Goal: Information Seeking & Learning: Learn about a topic

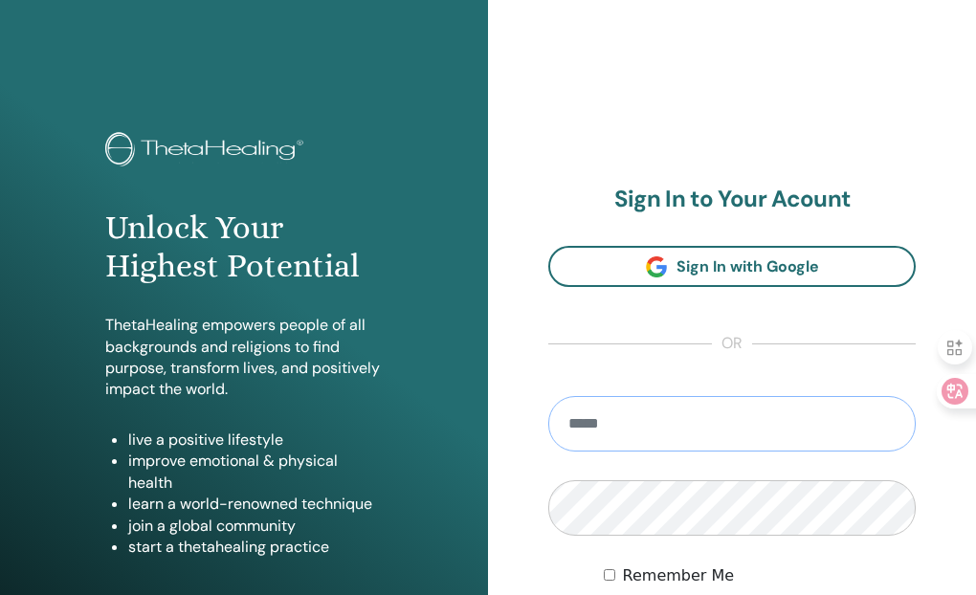
type input "**********"
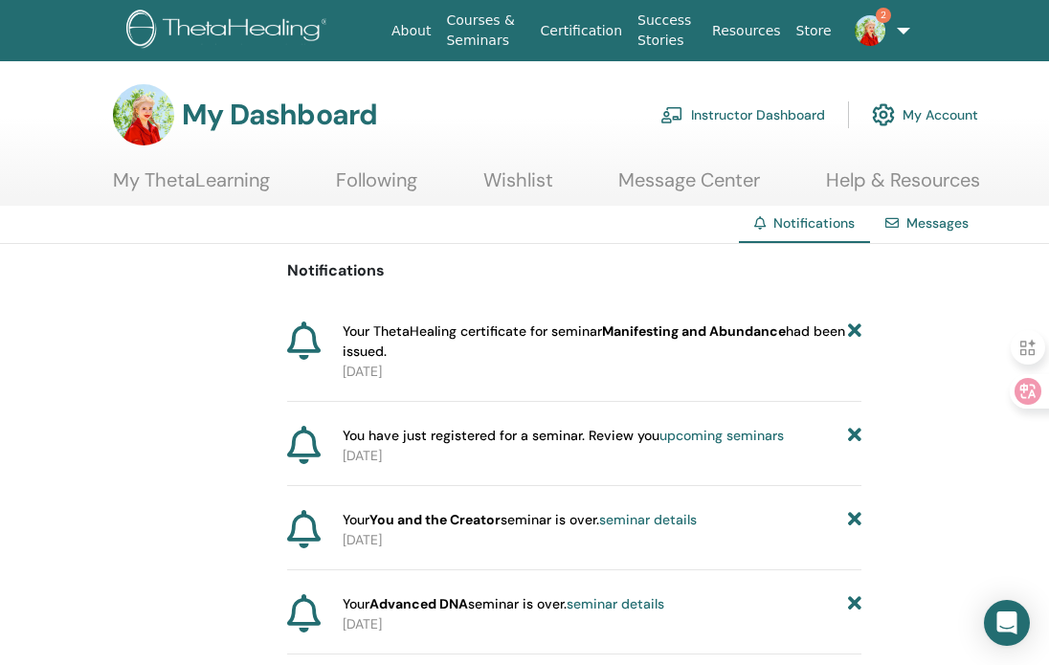
click at [888, 33] on link "2" at bounding box center [863, 30] width 49 height 61
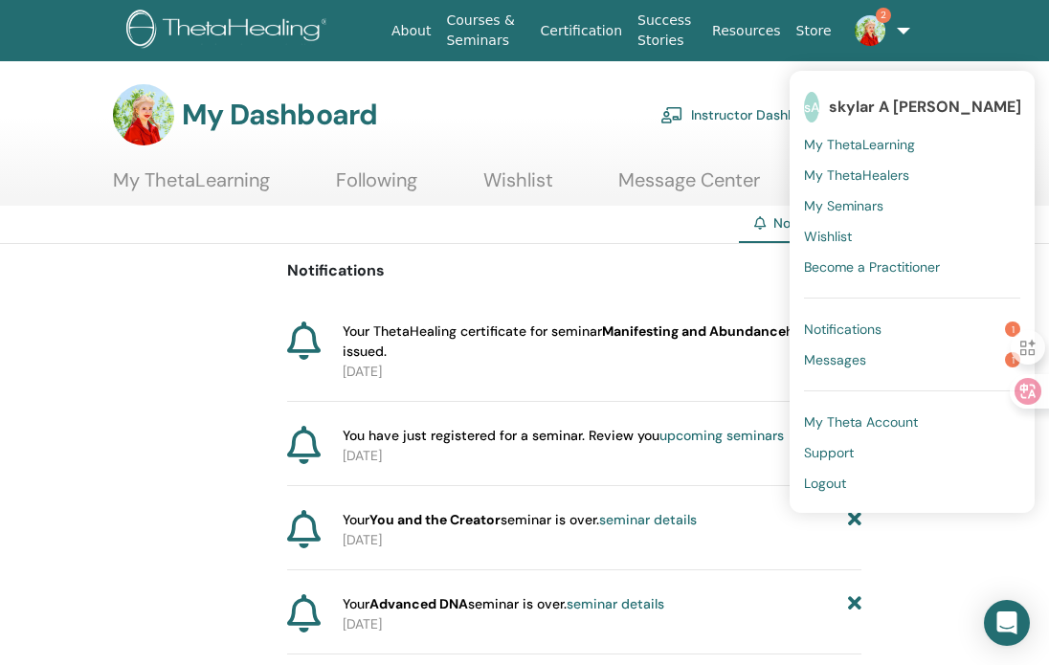
click at [812, 137] on span "My ThetaLearning" at bounding box center [859, 144] width 111 height 17
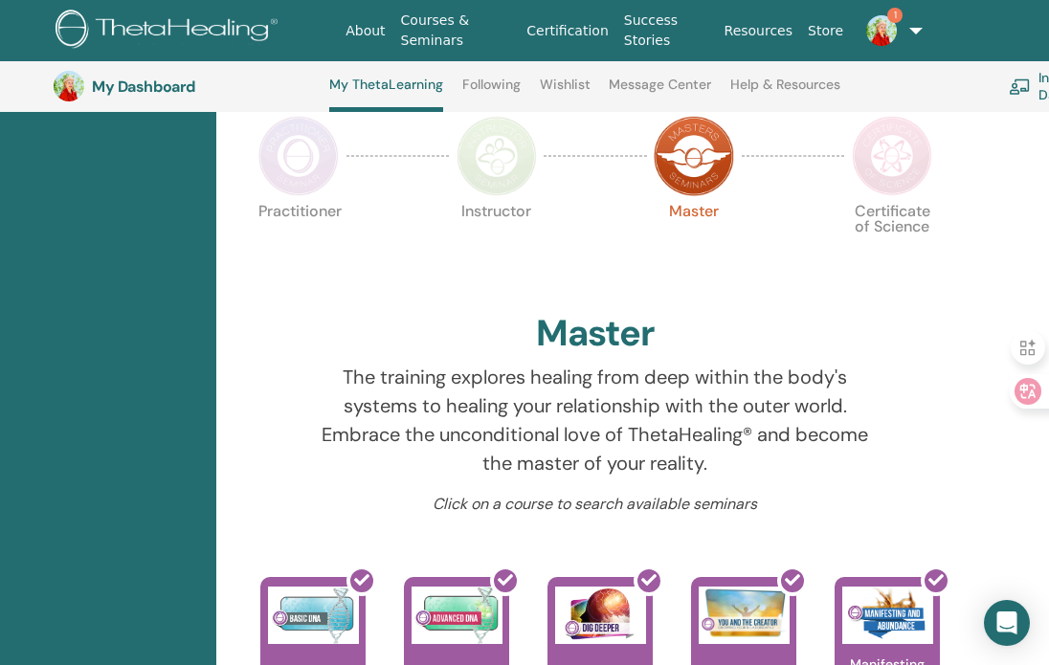
scroll to position [388, 71]
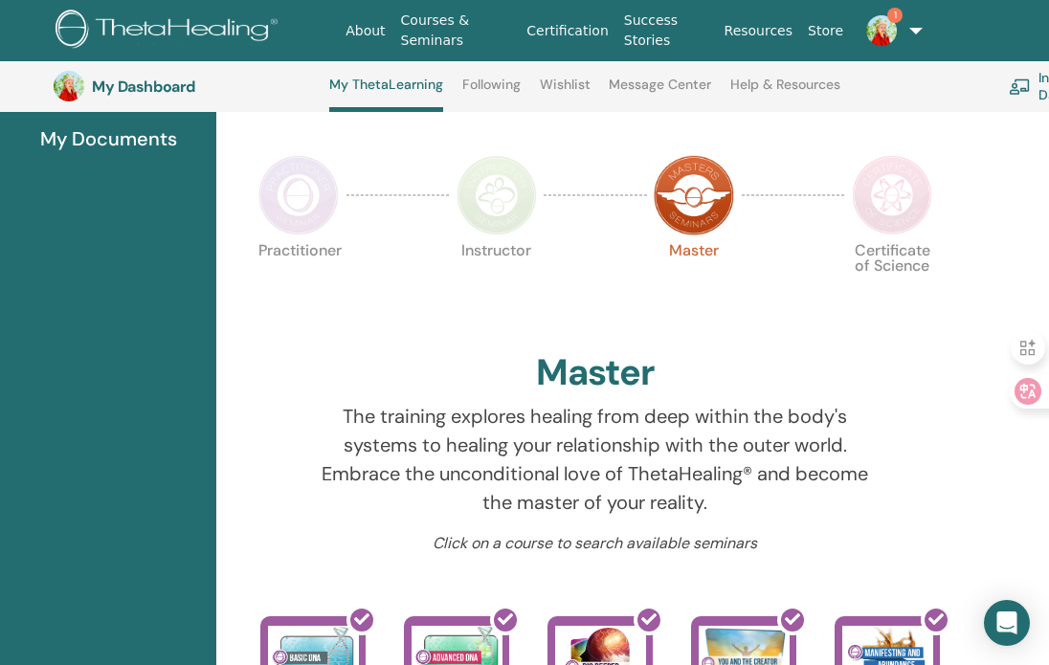
click at [895, 168] on img at bounding box center [892, 195] width 80 height 80
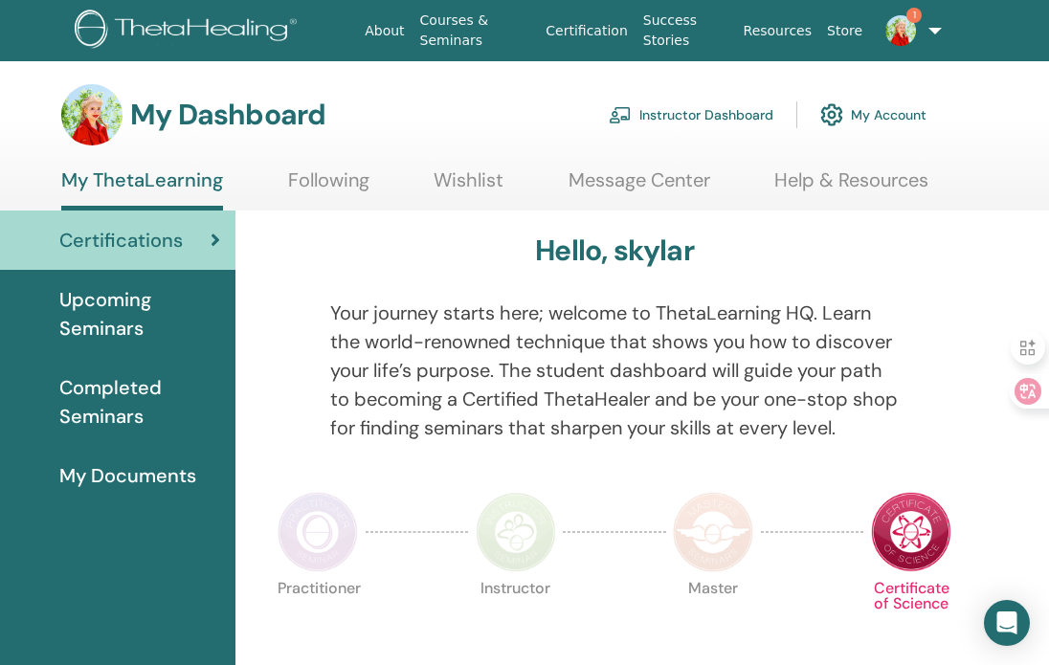
scroll to position [0, 52]
click at [115, 413] on span "Completed Seminars" at bounding box center [139, 401] width 161 height 57
